Goal: Information Seeking & Learning: Learn about a topic

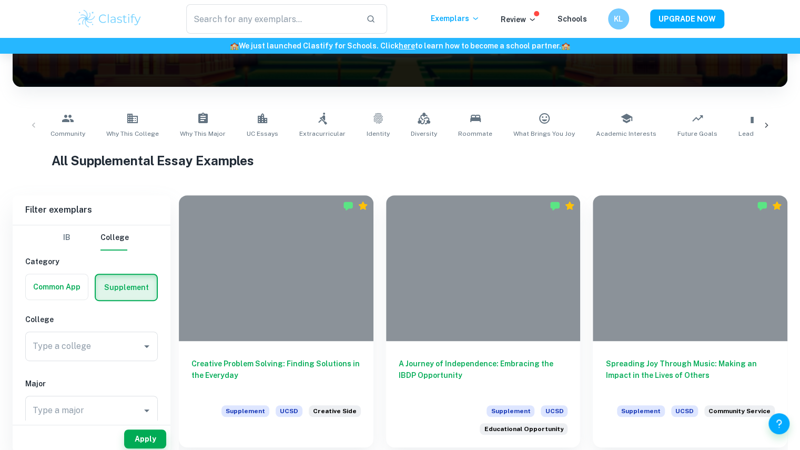
scroll to position [168, 0]
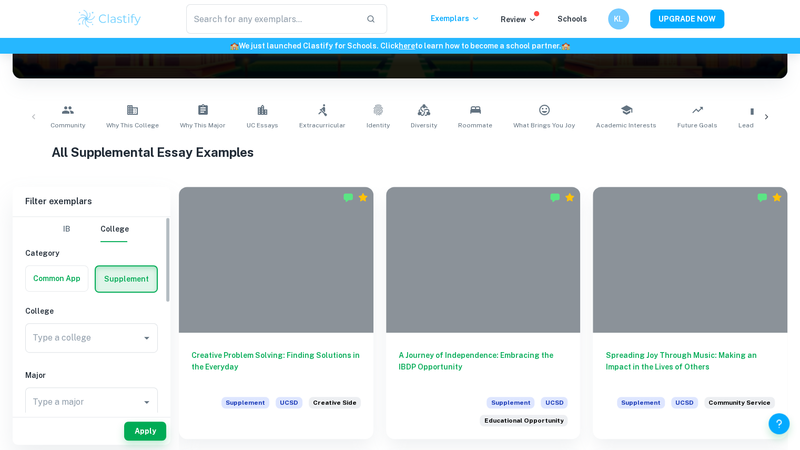
click at [58, 338] on div "Type a college Type a college" at bounding box center [91, 337] width 133 height 29
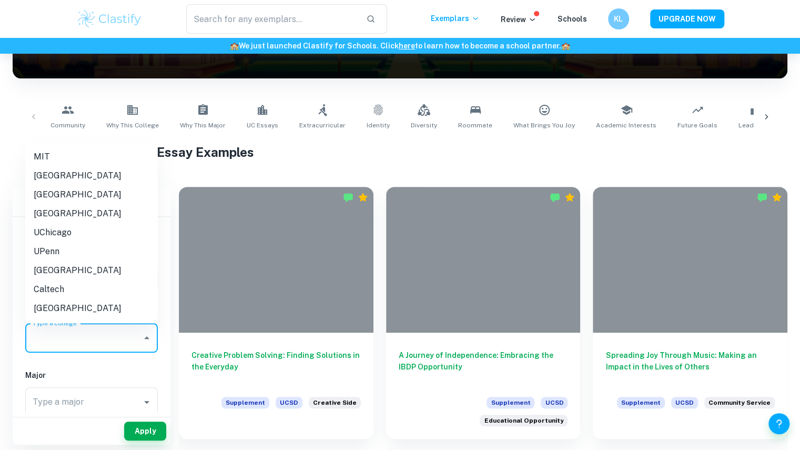
click at [80, 253] on li "UPenn" at bounding box center [91, 251] width 133 height 19
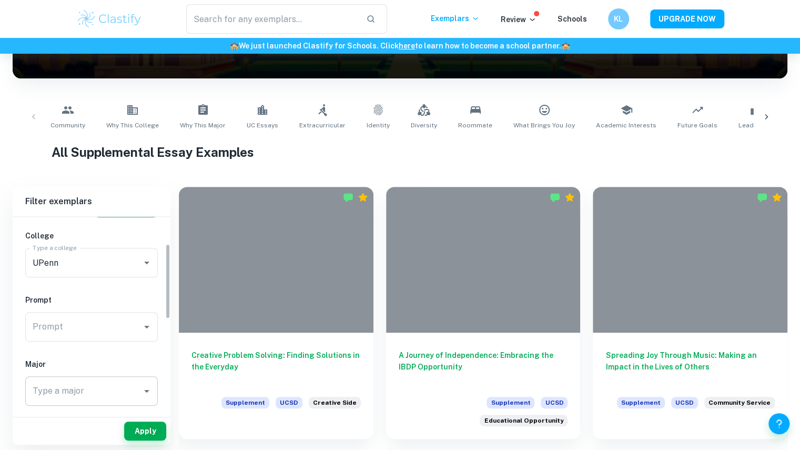
scroll to position [76, 0]
click at [144, 429] on button "Apply" at bounding box center [145, 430] width 42 height 19
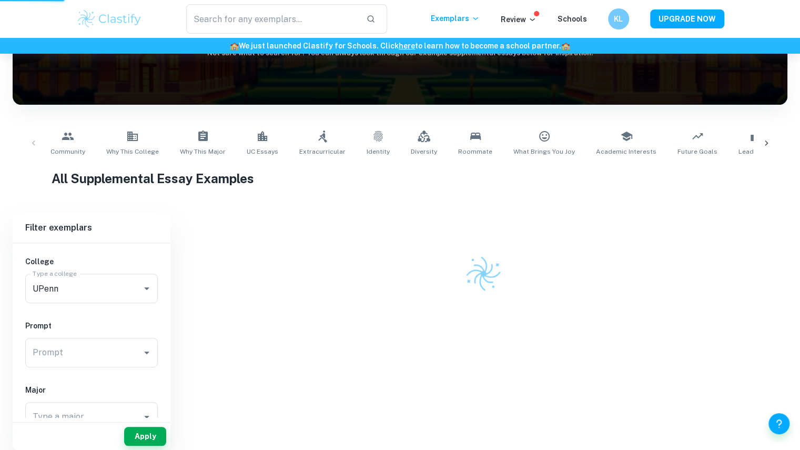
scroll to position [0, 0]
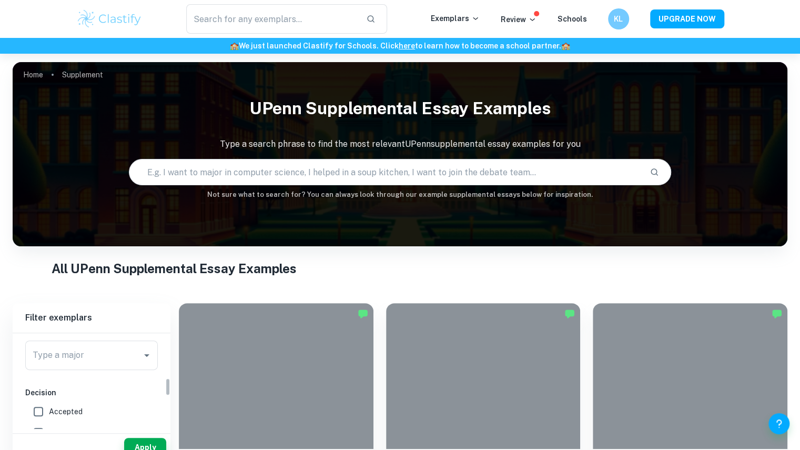
scroll to position [237, 0]
click at [87, 400] on label "Accepted" at bounding box center [88, 401] width 121 height 21
click at [49, 400] on input "Accepted" at bounding box center [38, 401] width 21 height 21
checkbox input "true"
click at [136, 442] on button "Apply" at bounding box center [145, 447] width 42 height 19
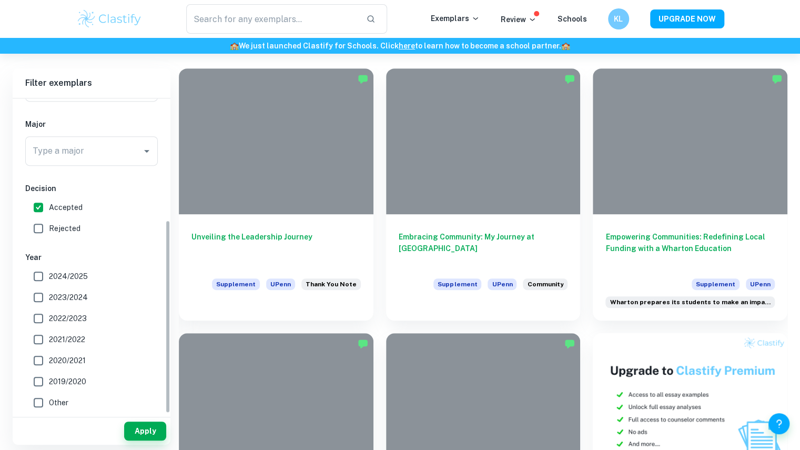
scroll to position [0, 0]
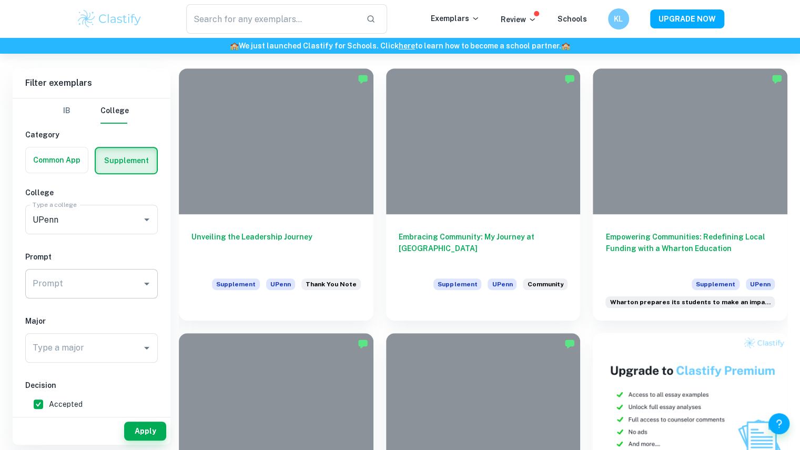
click at [90, 281] on input "Prompt" at bounding box center [83, 283] width 107 height 20
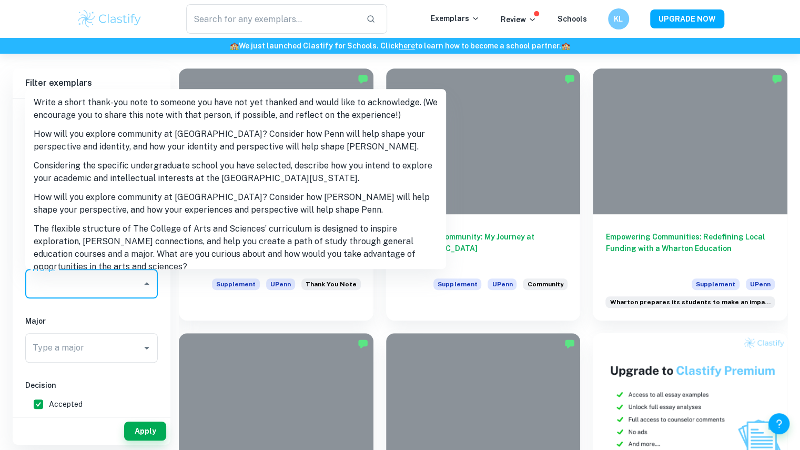
click at [154, 117] on li "Write a short thank-you note to someone you have not yet thanked and would like…" at bounding box center [235, 109] width 421 height 32
type input "Write a short thank-you note to someone you have not yet thanked and would like…"
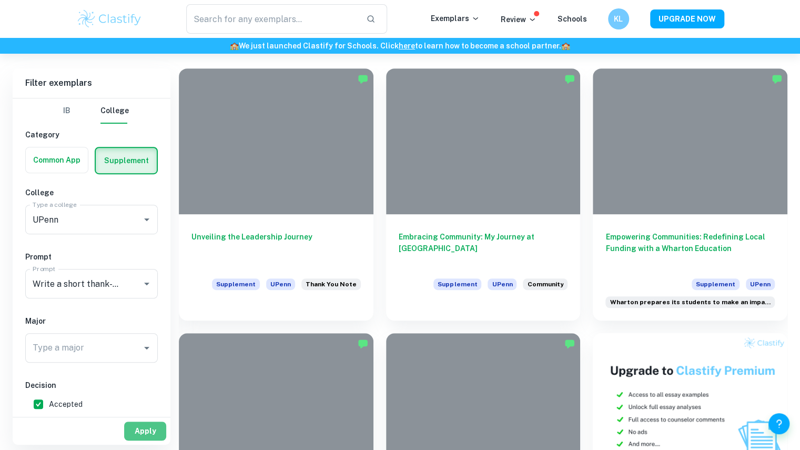
click at [142, 437] on button "Apply" at bounding box center [145, 430] width 42 height 19
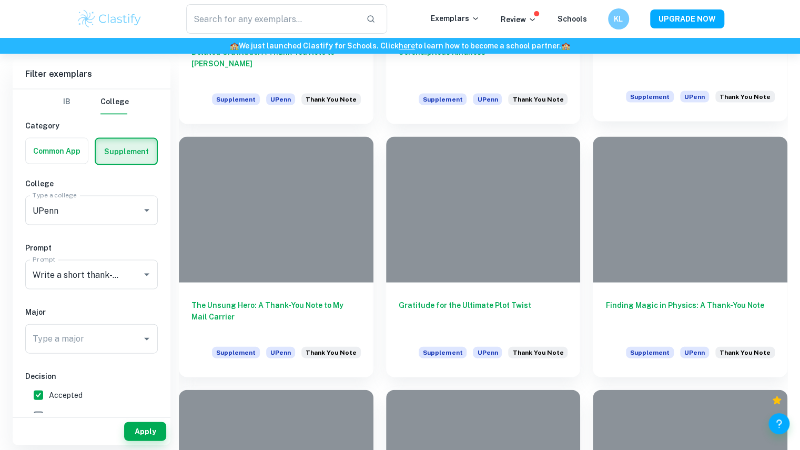
scroll to position [1179, 0]
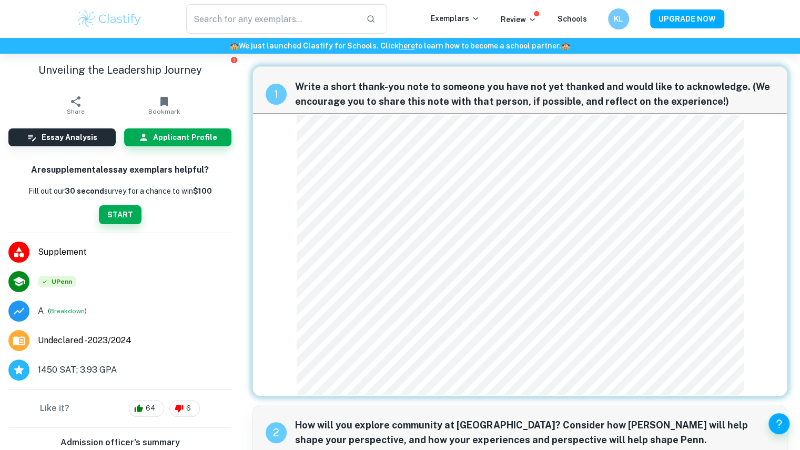
scroll to position [1, 0]
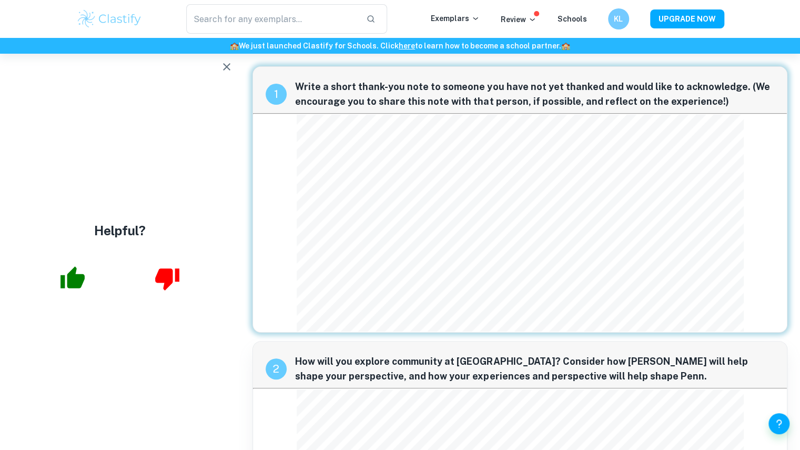
click at [115, 28] on img at bounding box center [109, 18] width 67 height 21
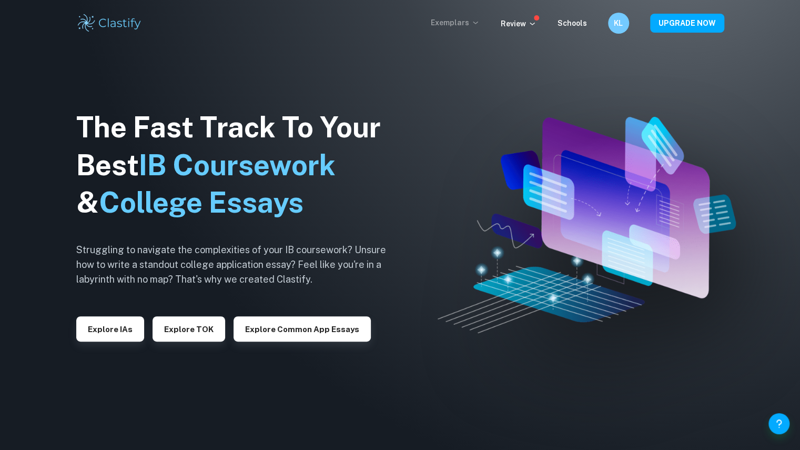
click at [463, 23] on p "Exemplars" at bounding box center [455, 23] width 49 height 12
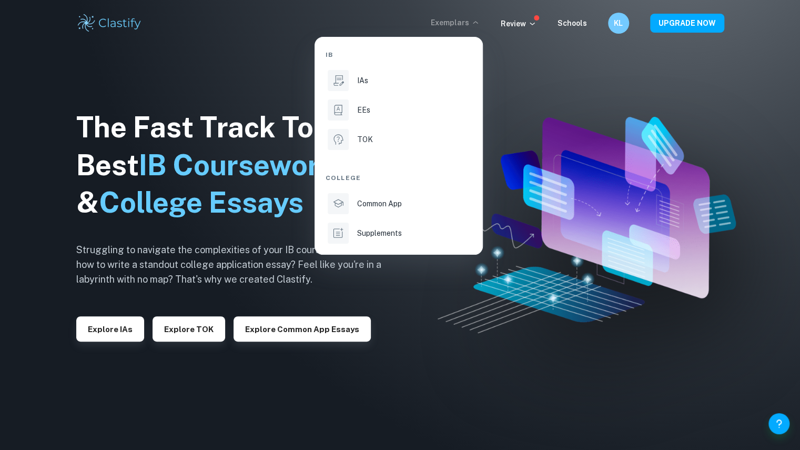
click at [463, 23] on div at bounding box center [400, 225] width 800 height 450
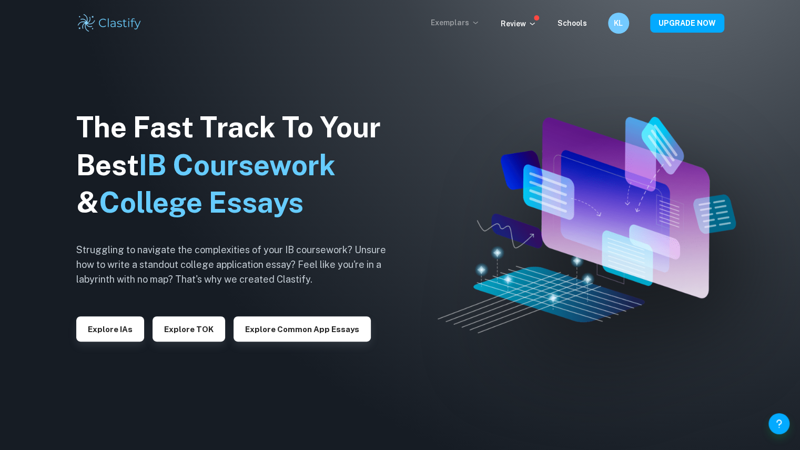
click at [455, 28] on p "Exemplars" at bounding box center [455, 23] width 49 height 12
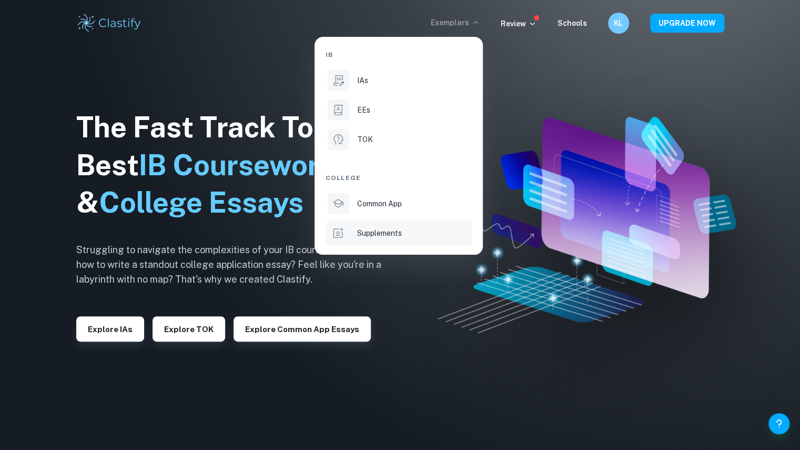
click at [379, 235] on p "Supplements" at bounding box center [379, 233] width 45 height 12
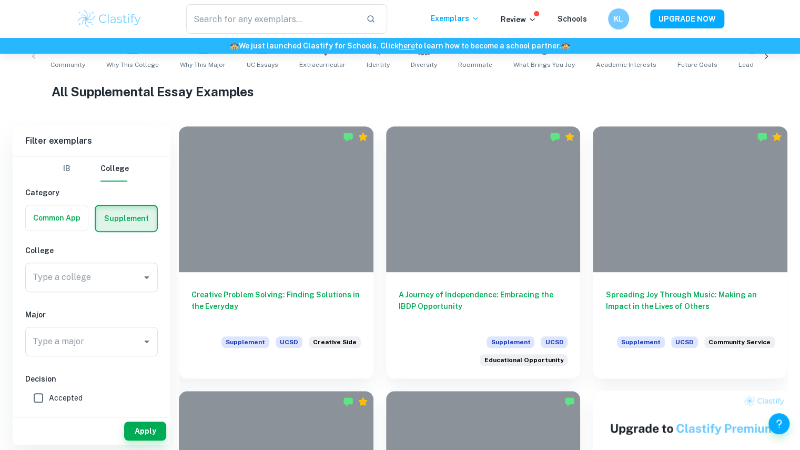
scroll to position [229, 0]
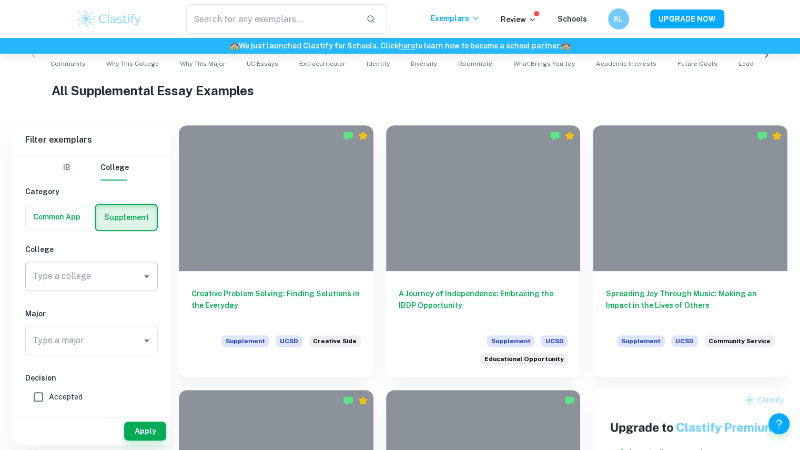
click at [69, 288] on div "Type a college" at bounding box center [91, 275] width 133 height 29
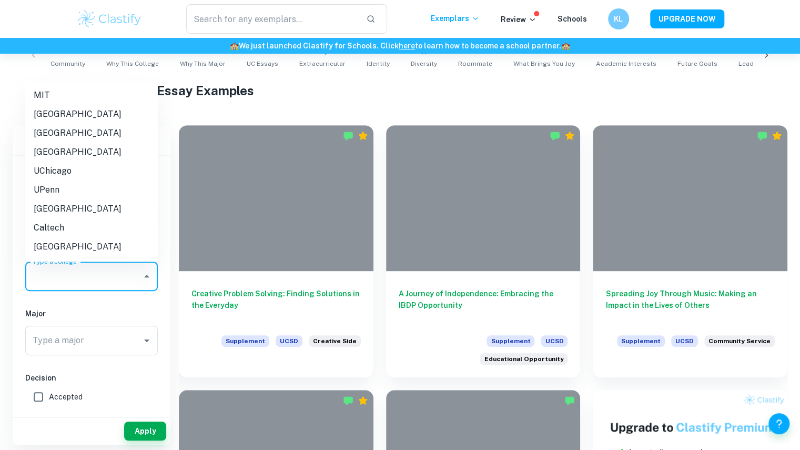
click at [77, 281] on input "Type a college" at bounding box center [83, 276] width 107 height 20
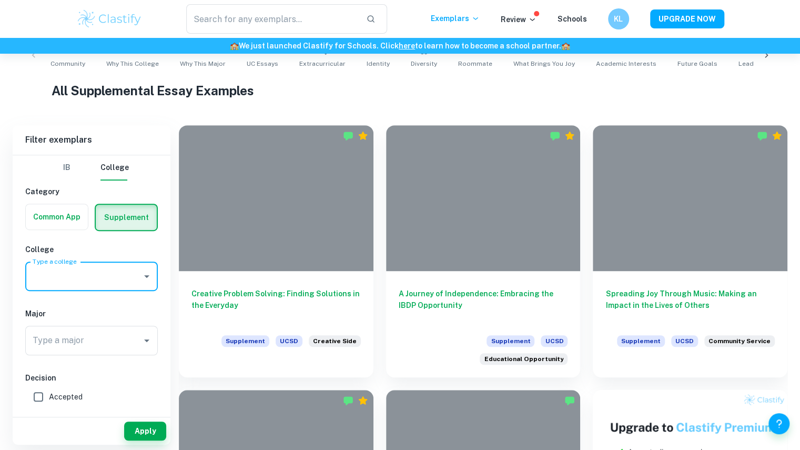
click at [77, 281] on input "Type a college" at bounding box center [83, 276] width 107 height 20
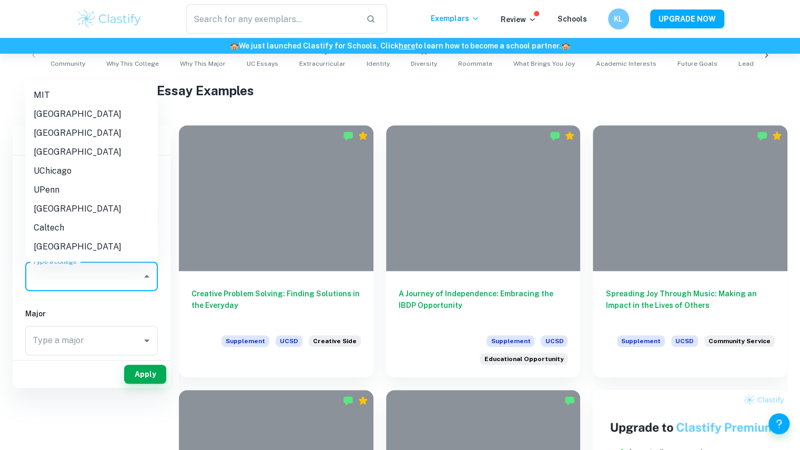
scroll to position [172, 0]
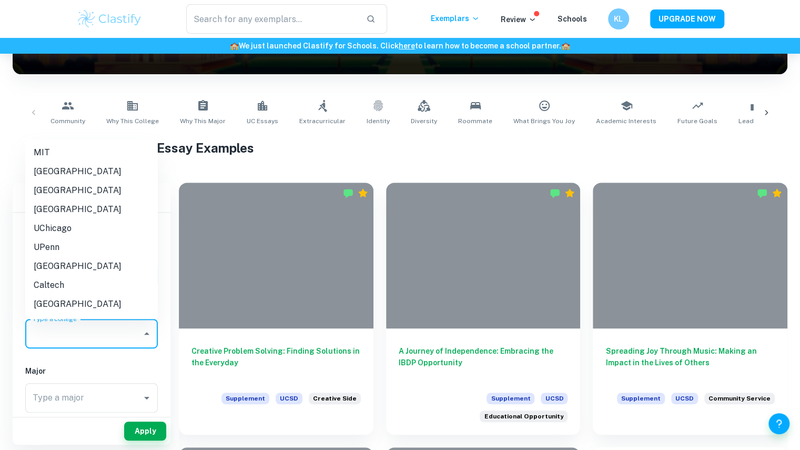
click at [79, 251] on li "UPenn" at bounding box center [91, 247] width 133 height 19
type input "UPenn"
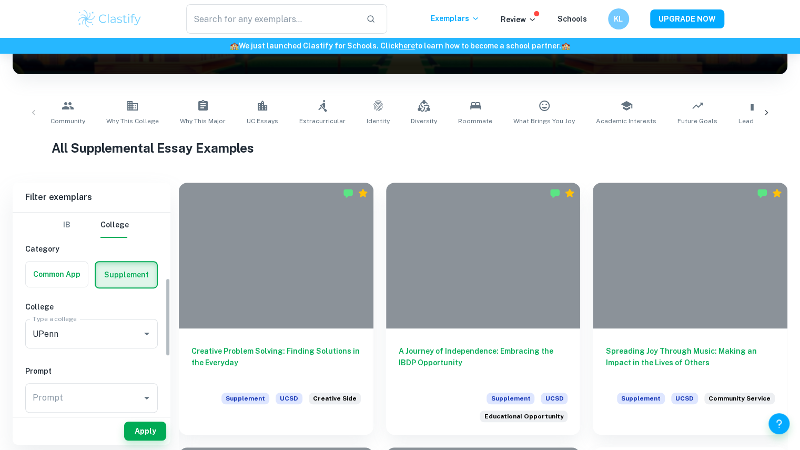
scroll to position [255, 0]
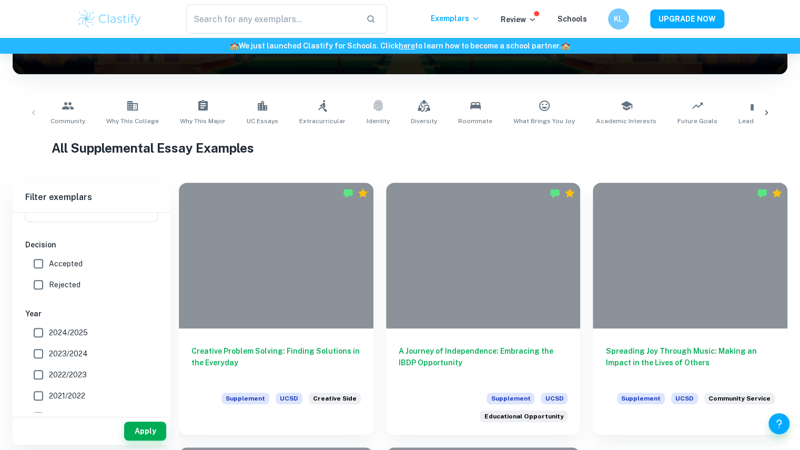
click at [80, 263] on span "Accepted" at bounding box center [66, 264] width 34 height 12
click at [49, 263] on input "Accepted" at bounding box center [38, 263] width 21 height 21
checkbox input "true"
click at [77, 333] on span "2024/2025" at bounding box center [68, 333] width 39 height 12
click at [49, 333] on input "2024/2025" at bounding box center [38, 332] width 21 height 21
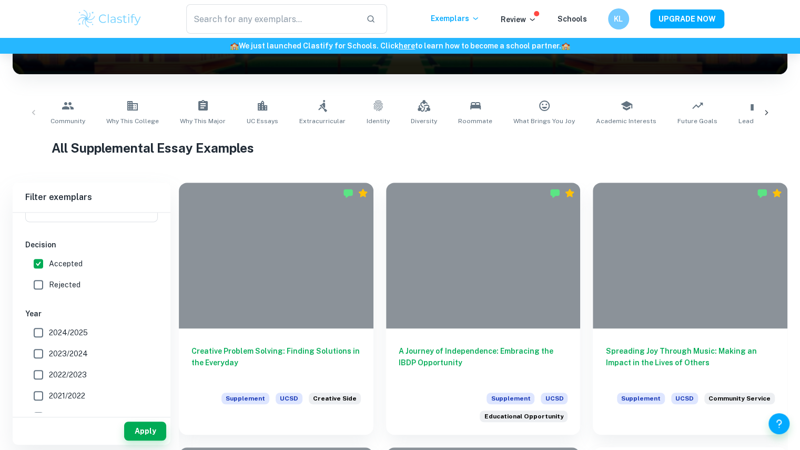
checkbox input "true"
click at [142, 433] on button "Apply" at bounding box center [145, 430] width 42 height 19
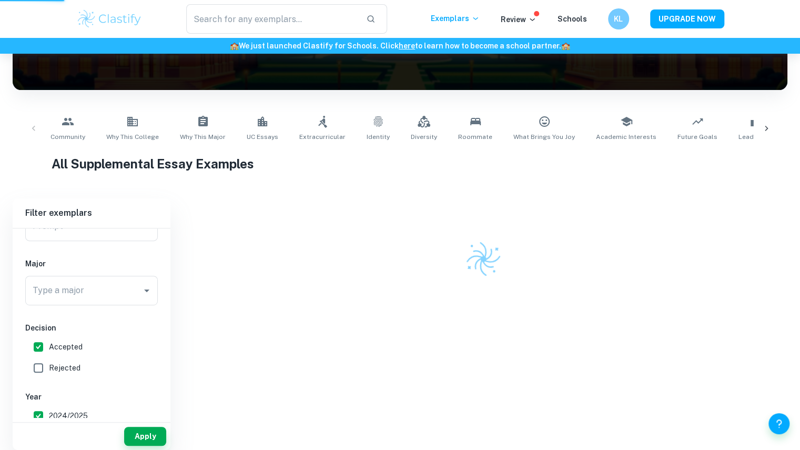
scroll to position [151, 0]
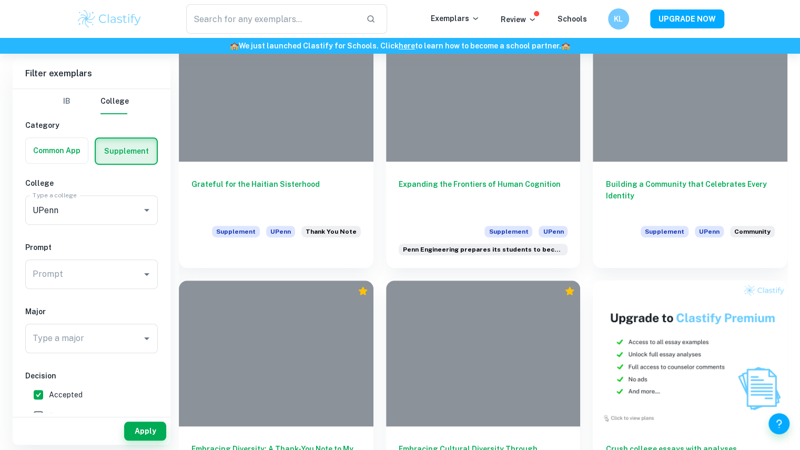
scroll to position [279, 0]
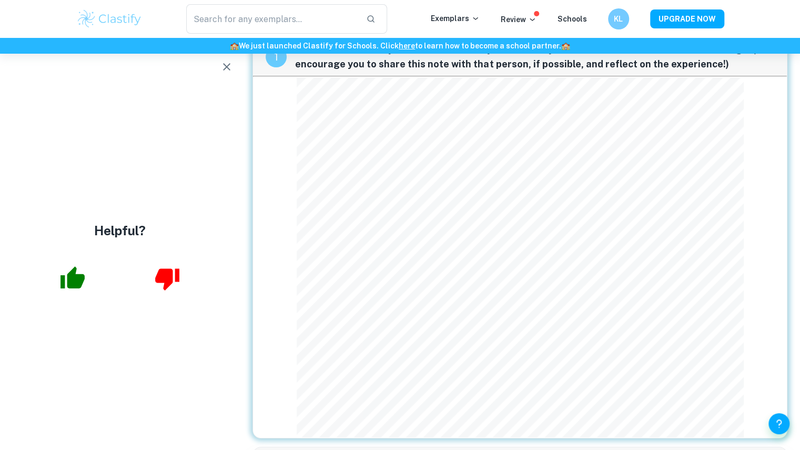
scroll to position [38, 0]
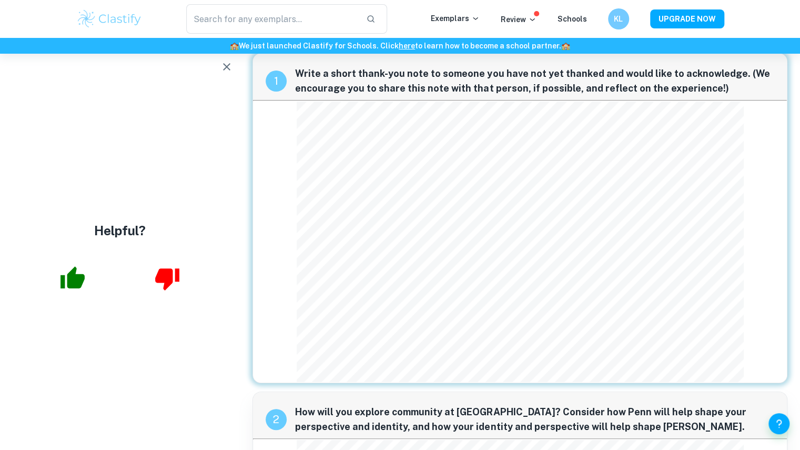
scroll to position [14, 0]
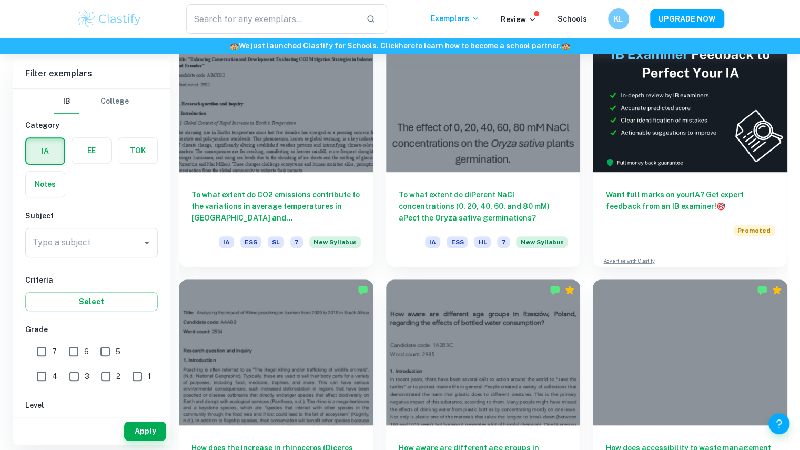
scroll to position [327, 0]
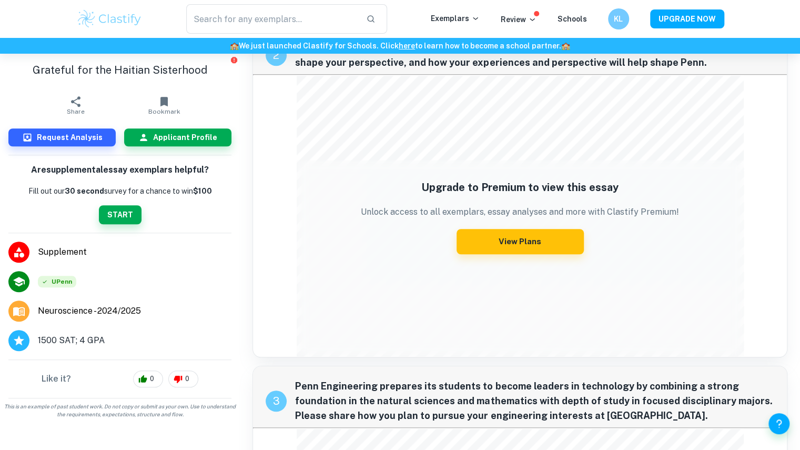
scroll to position [441, 0]
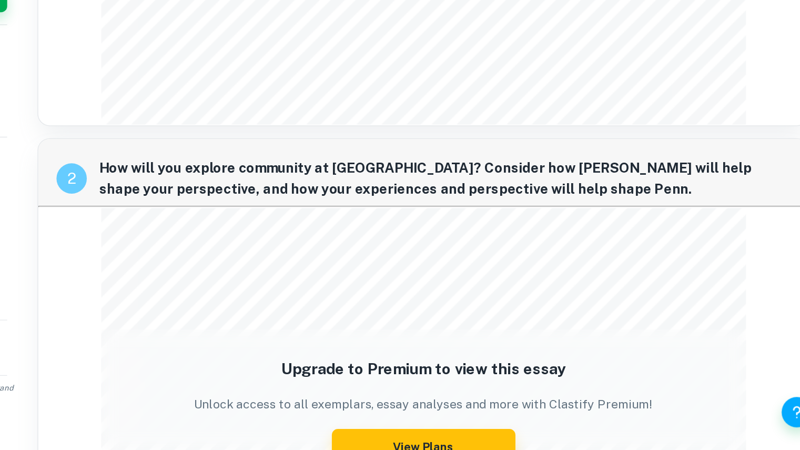
scroll to position [236, 0]
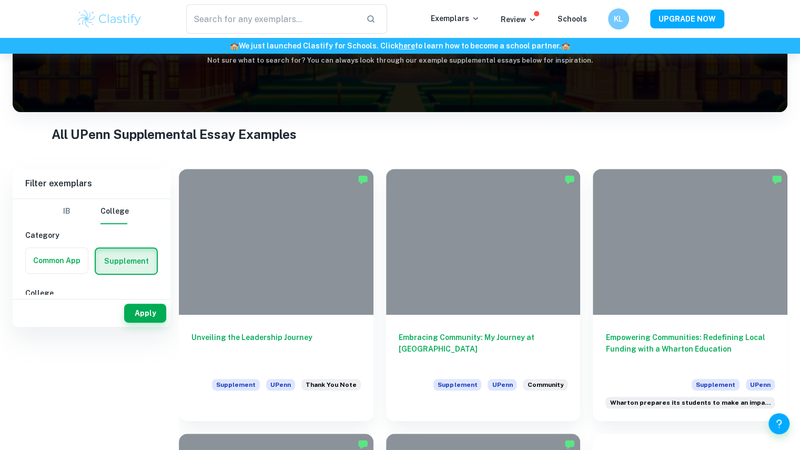
scroll to position [141, 0]
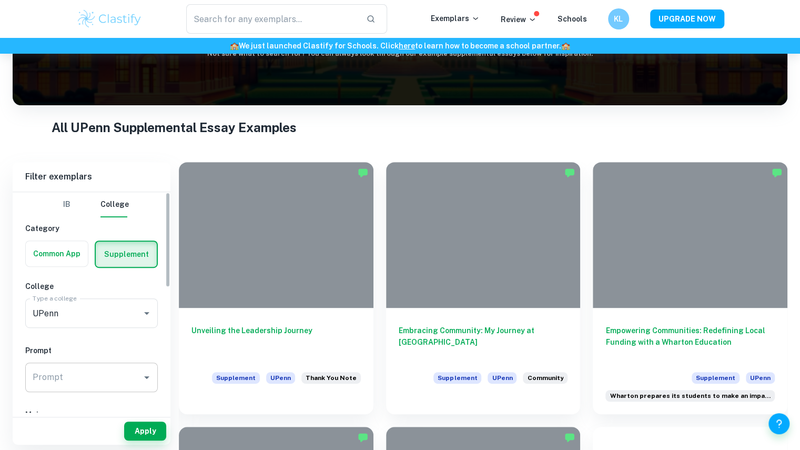
click at [102, 385] on input "Prompt" at bounding box center [83, 377] width 107 height 20
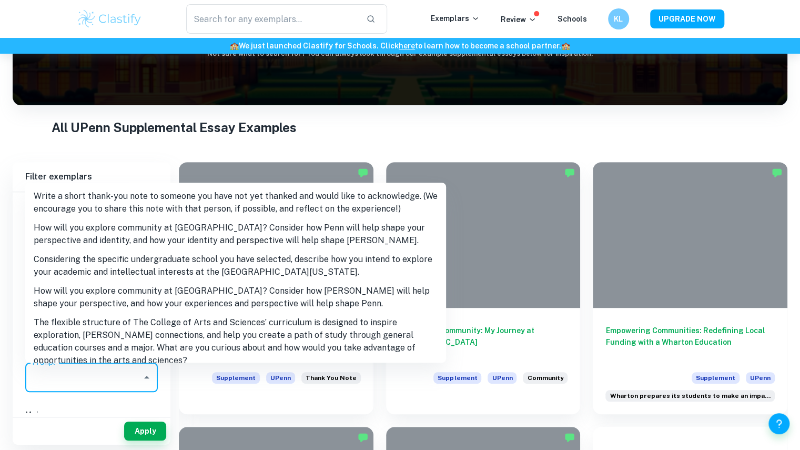
click at [167, 199] on li "Write a short thank-you note to someone you have not yet thanked and would like…" at bounding box center [235, 203] width 421 height 32
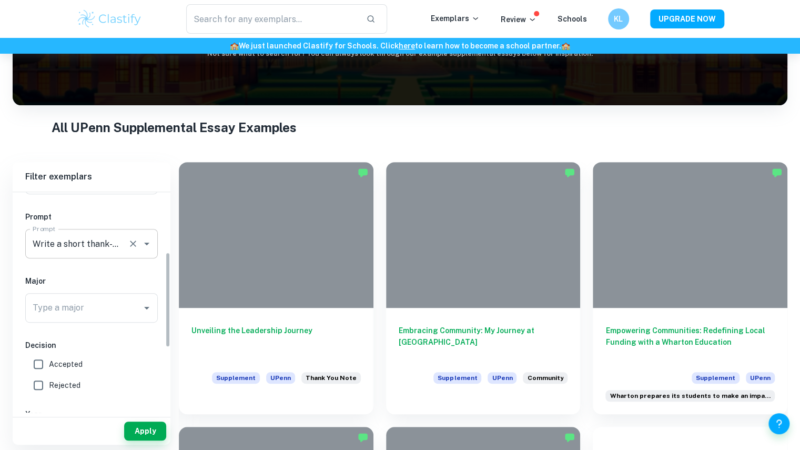
scroll to position [139, 0]
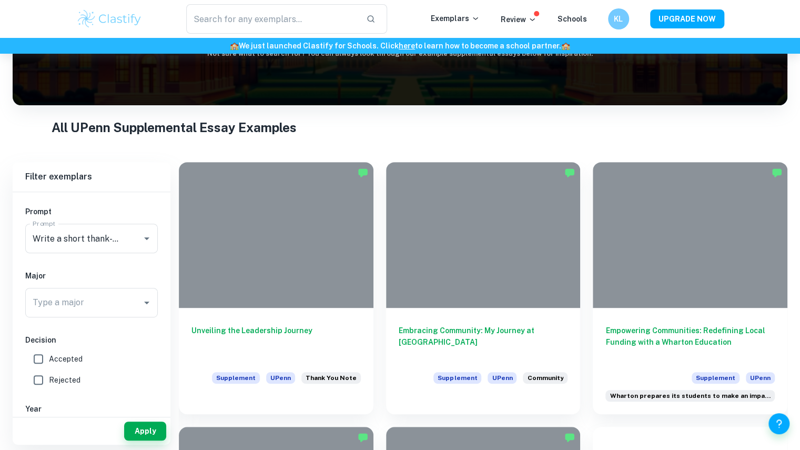
click at [97, 352] on label "Accepted" at bounding box center [88, 358] width 121 height 21
click at [49, 352] on input "Accepted" at bounding box center [38, 358] width 21 height 21
checkbox input "true"
click at [133, 426] on button "Apply" at bounding box center [145, 430] width 42 height 19
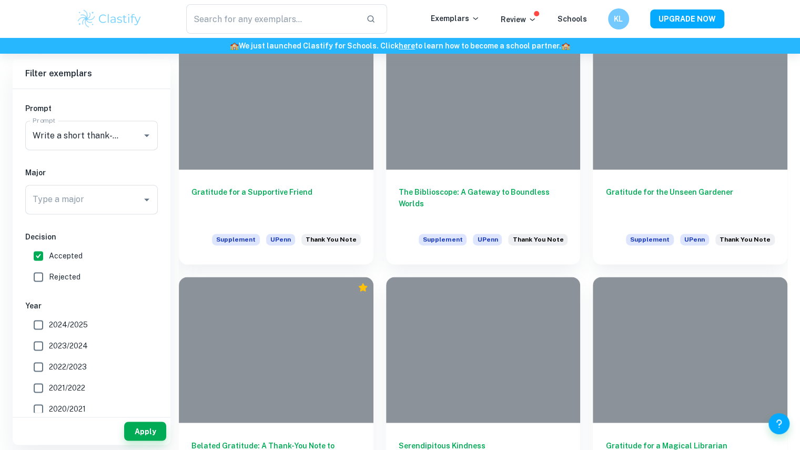
scroll to position [786, 0]
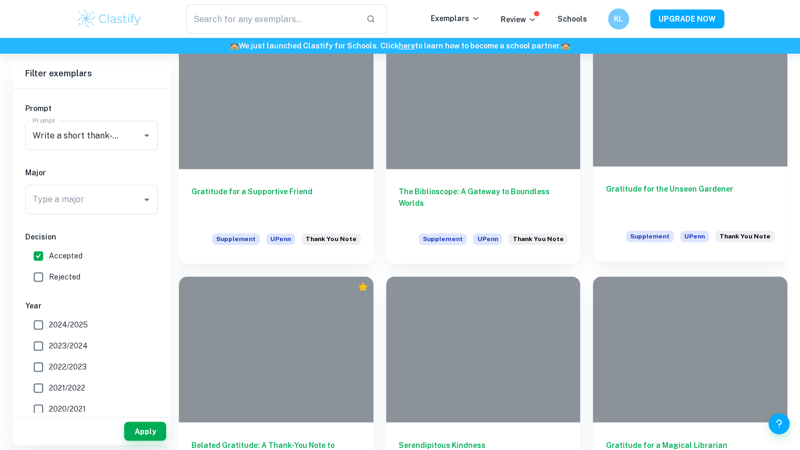
drag, startPoint x: 488, startPoint y: 185, endPoint x: 683, endPoint y: 186, distance: 194.6
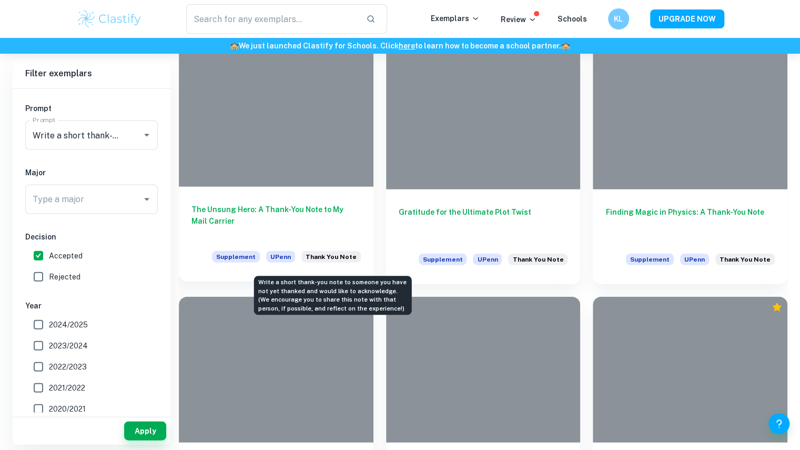
scroll to position [1272, 0]
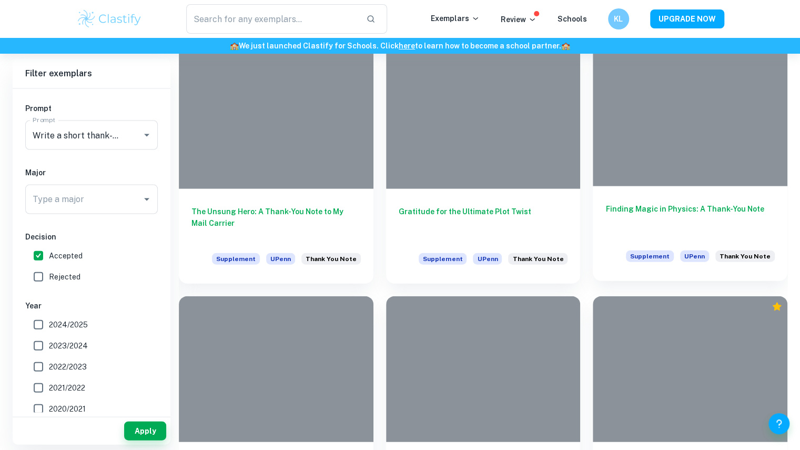
click at [648, 205] on h6 "Finding Magic in Physics: A Thank-You Note" at bounding box center [689, 220] width 169 height 35
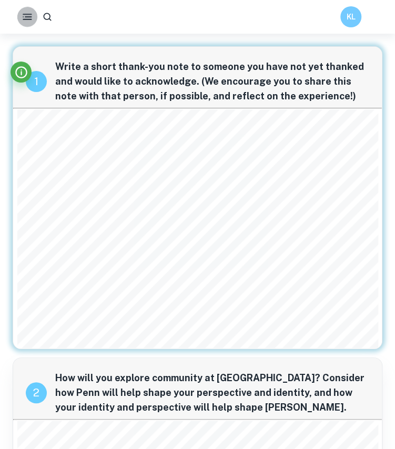
click at [17, 14] on div at bounding box center [25, 17] width 24 height 20
click at [27, 17] on rect "button" at bounding box center [29, 16] width 8 height 1
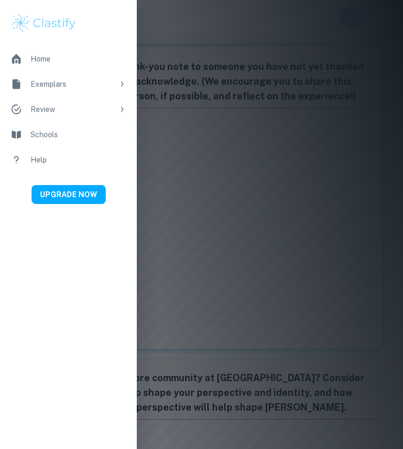
click at [48, 79] on div "Exemplars" at bounding box center [72, 84] width 83 height 12
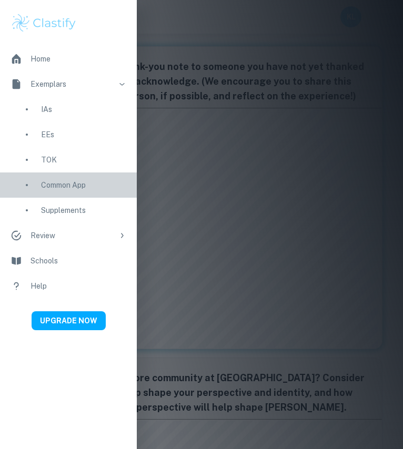
click at [66, 183] on div "Common App" at bounding box center [83, 185] width 85 height 12
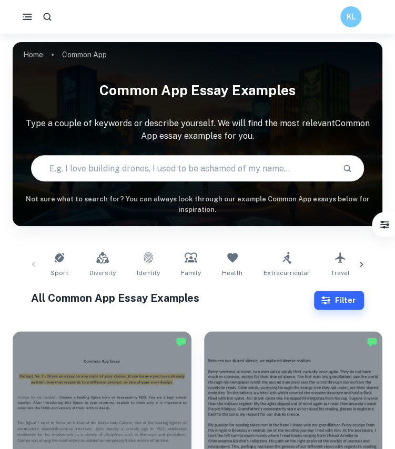
click at [21, 6] on div "KL" at bounding box center [197, 16] width 395 height 21
click at [32, 260] on div "Sport Diversity Identity Family Health Extracurricular Travel Friendship Growth…" at bounding box center [197, 264] width 353 height 35
click at [26, 14] on rect "button" at bounding box center [28, 14] width 10 height 1
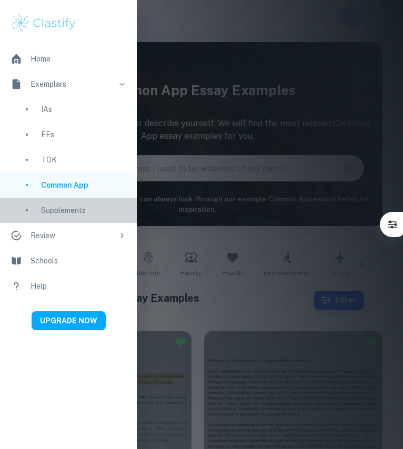
click at [66, 211] on div "Supplements" at bounding box center [83, 211] width 85 height 12
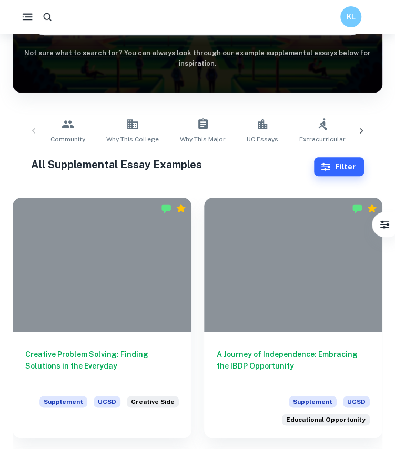
scroll to position [134, 0]
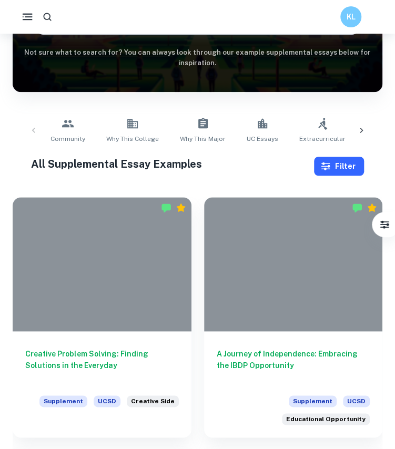
click at [343, 164] on button "Filter" at bounding box center [339, 166] width 50 height 19
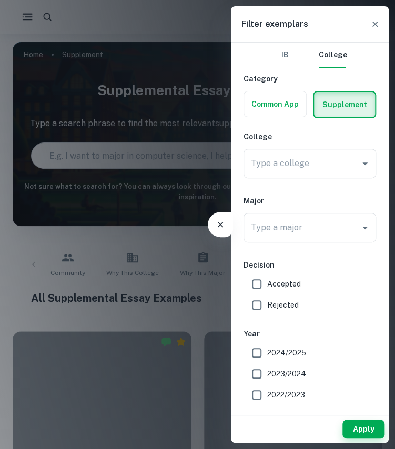
scroll to position [0, 0]
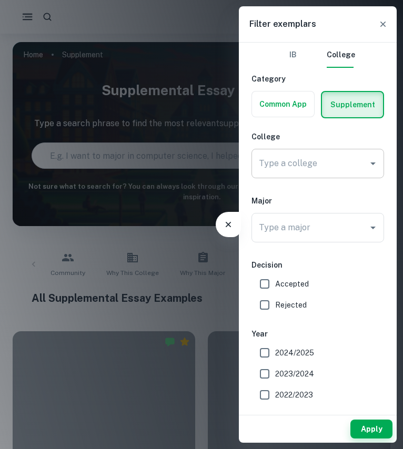
click at [311, 162] on div "Type a college Type a college" at bounding box center [317, 163] width 133 height 29
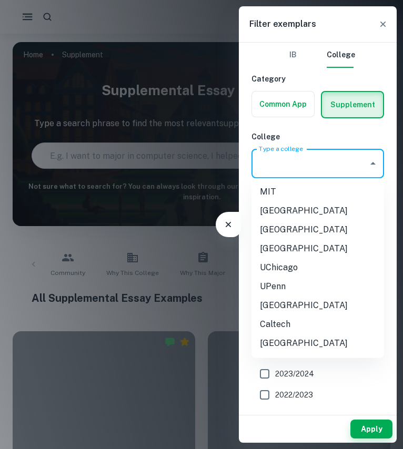
click at [300, 292] on li "UPenn" at bounding box center [317, 286] width 133 height 19
type input "UPenn"
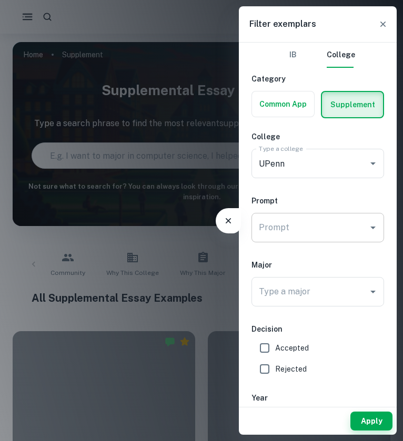
click at [310, 230] on input "Prompt" at bounding box center [309, 228] width 107 height 20
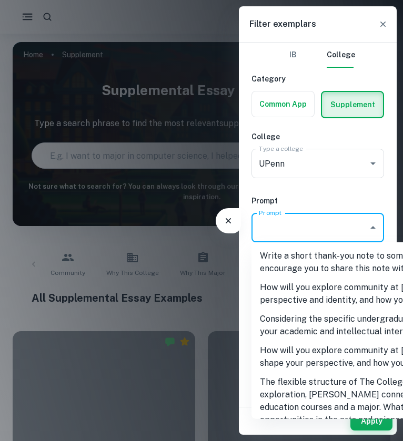
type input "How will you explore community at [GEOGRAPHIC_DATA]? Consider how Penn will hel…"
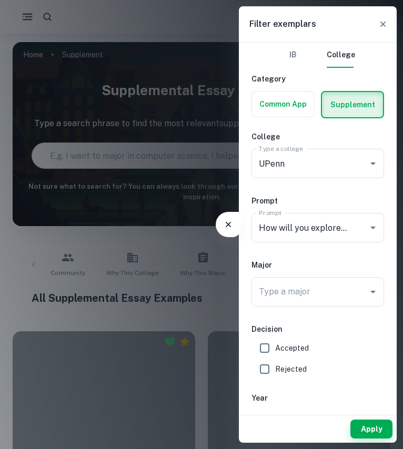
click at [291, 342] on span "Accepted" at bounding box center [292, 348] width 34 height 12
click at [275, 342] on input "Accepted" at bounding box center [264, 348] width 21 height 21
checkbox input "true"
click at [374, 427] on button "Apply" at bounding box center [371, 429] width 42 height 19
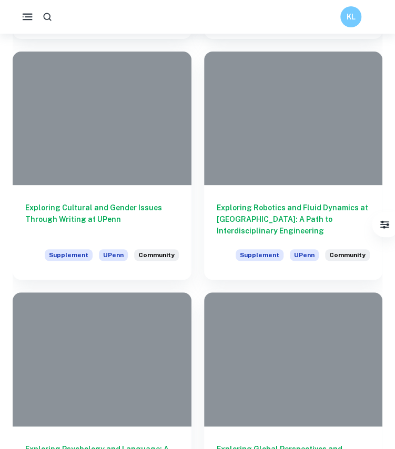
scroll to position [1195, 0]
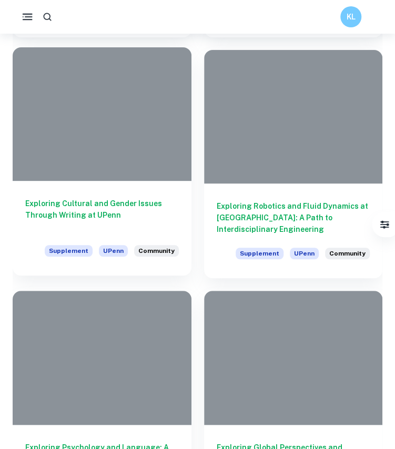
click at [126, 204] on h6 "Exploring Cultural and Gender Issues Through Writing at UPenn" at bounding box center [102, 215] width 154 height 35
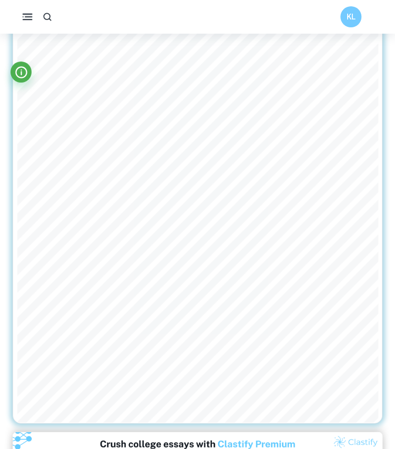
scroll to position [469, 0]
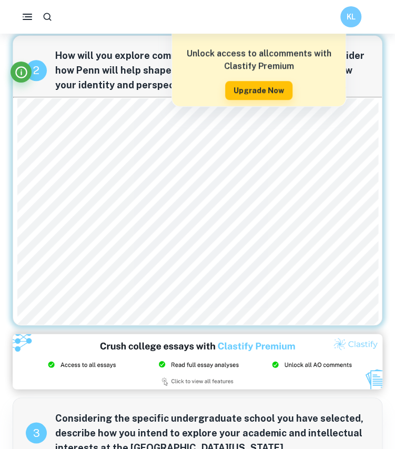
scroll to position [262, 0]
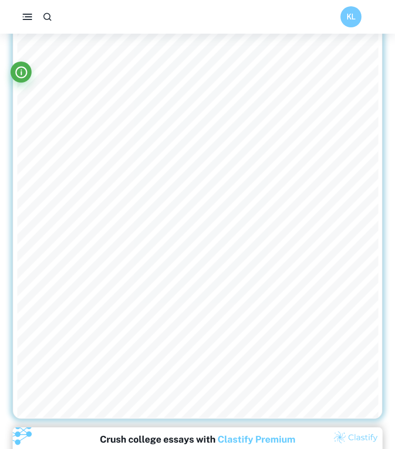
scroll to position [499, 0]
